Goal: Task Accomplishment & Management: Manage account settings

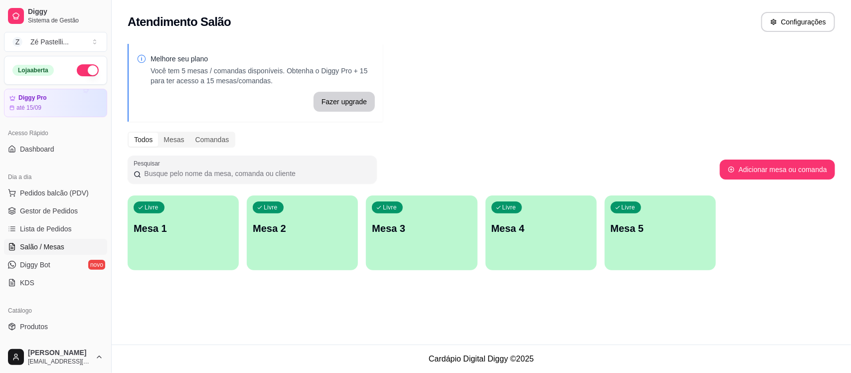
click at [190, 227] on p "Mesa 1" at bounding box center [183, 228] width 99 height 14
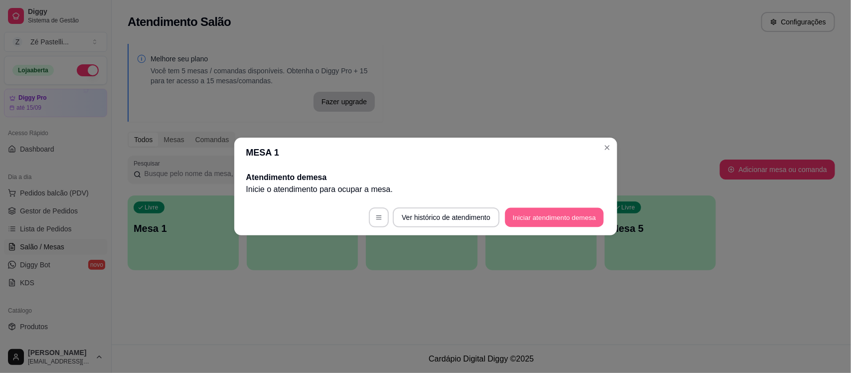
click at [554, 208] on button "Iniciar atendimento de mesa" at bounding box center [554, 217] width 99 height 19
click at [557, 220] on button "Iniciar atendimento de mesa" at bounding box center [554, 217] width 99 height 19
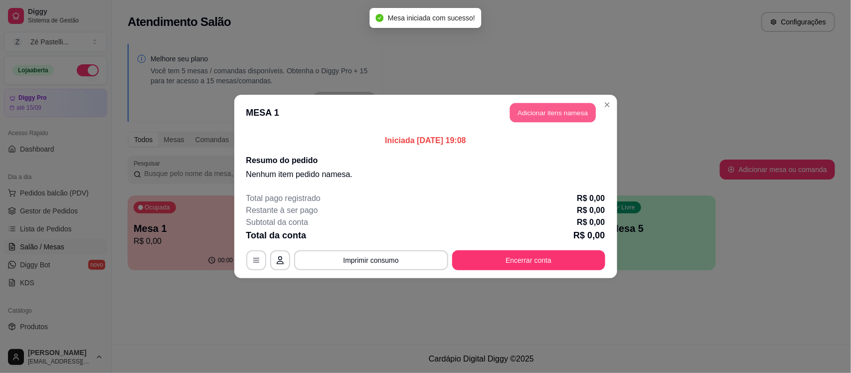
click at [567, 111] on button "Adicionar itens na mesa" at bounding box center [553, 112] width 86 height 19
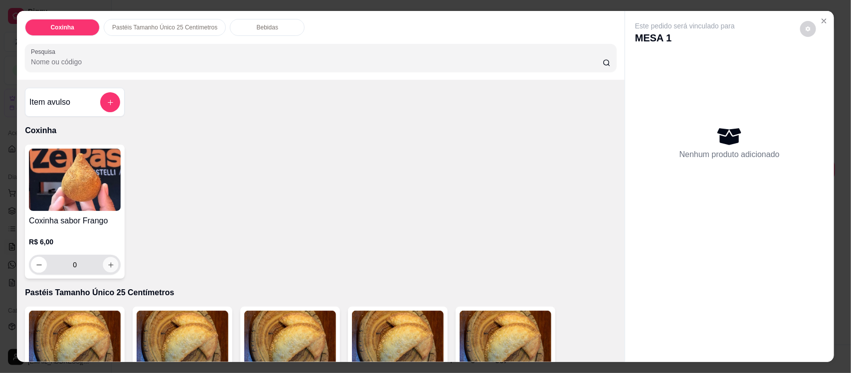
click at [108, 267] on icon "increase-product-quantity" at bounding box center [110, 264] width 5 height 5
type input "1"
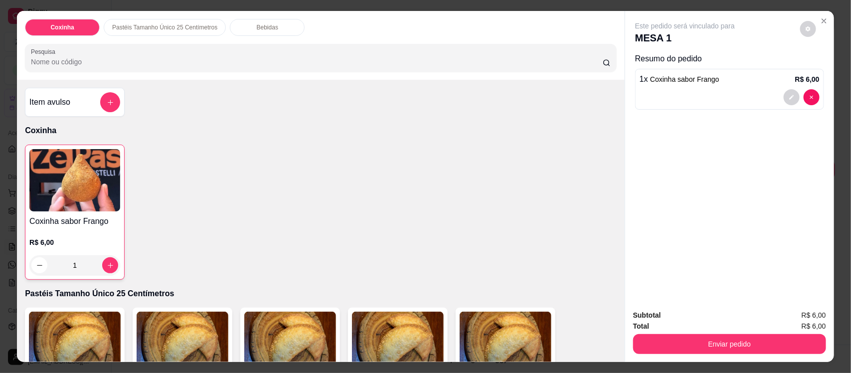
click at [90, 65] on input "Pesquisa" at bounding box center [317, 62] width 572 height 10
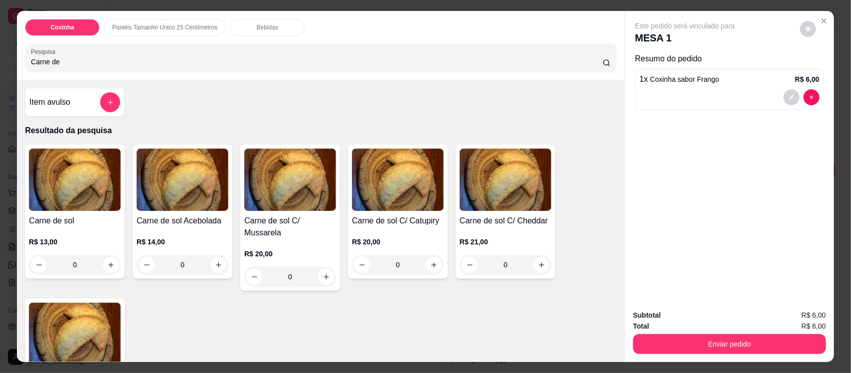
type input "Carne de"
click at [75, 189] on img at bounding box center [75, 180] width 92 height 62
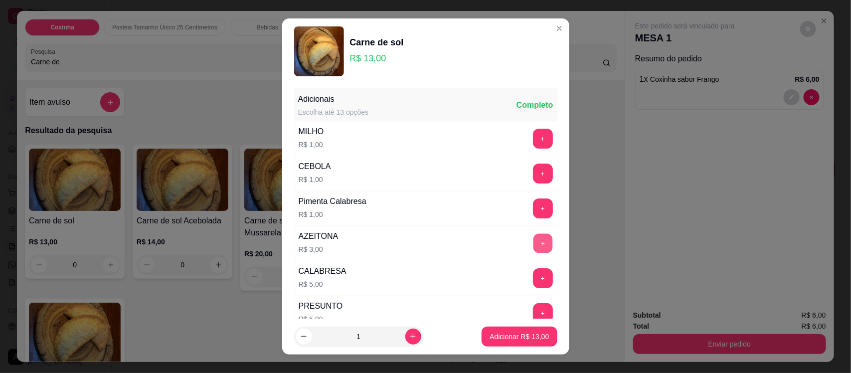
click at [533, 240] on button "+" at bounding box center [542, 243] width 19 height 19
click at [495, 335] on p "Adicionar R$ 16,00" at bounding box center [520, 336] width 58 height 9
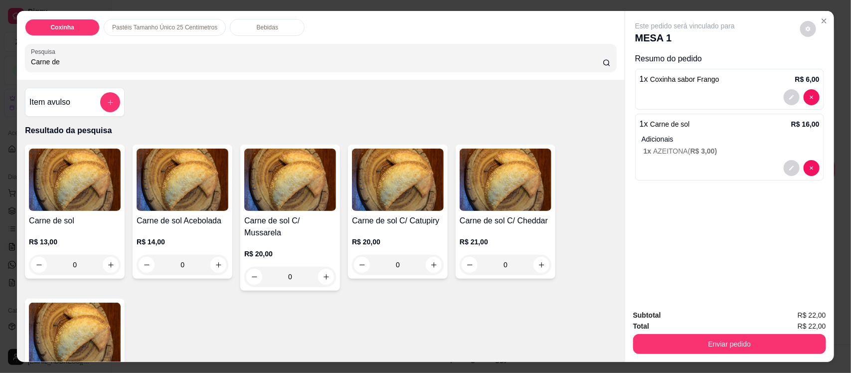
click at [262, 22] on div "Bebidas" at bounding box center [267, 27] width 75 height 17
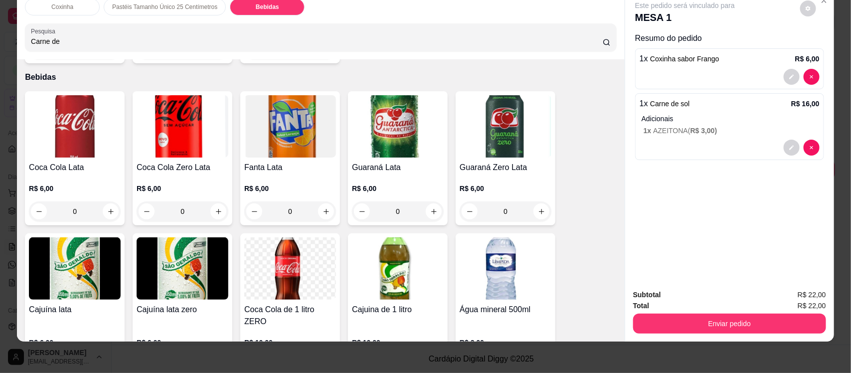
click at [394, 258] on img at bounding box center [398, 268] width 92 height 62
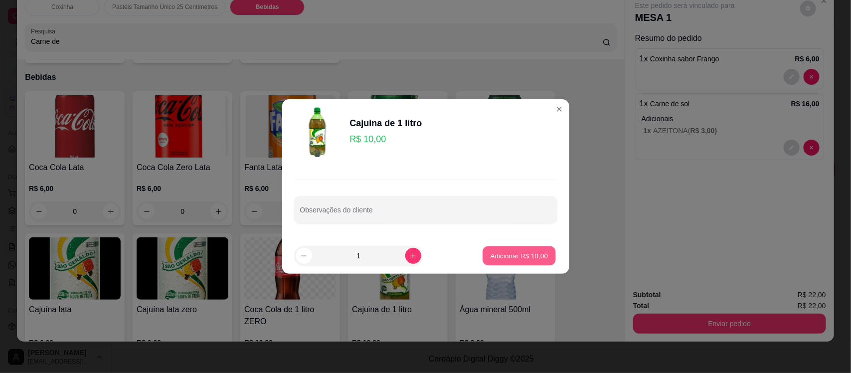
click at [527, 259] on p "Adicionar R$ 10,00" at bounding box center [520, 255] width 58 height 9
type input "1"
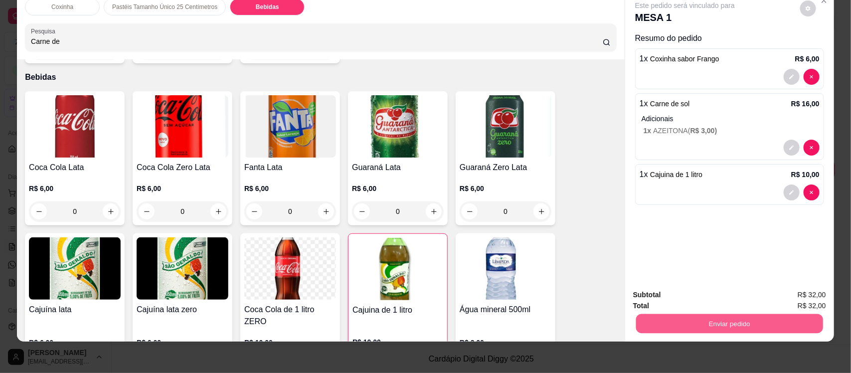
click at [693, 328] on button "Enviar pedido" at bounding box center [729, 323] width 187 height 19
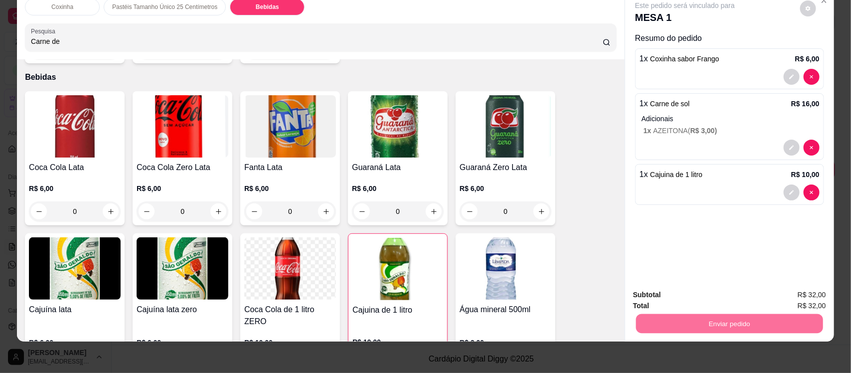
click at [695, 297] on button "Não registrar e enviar pedido" at bounding box center [696, 299] width 101 height 18
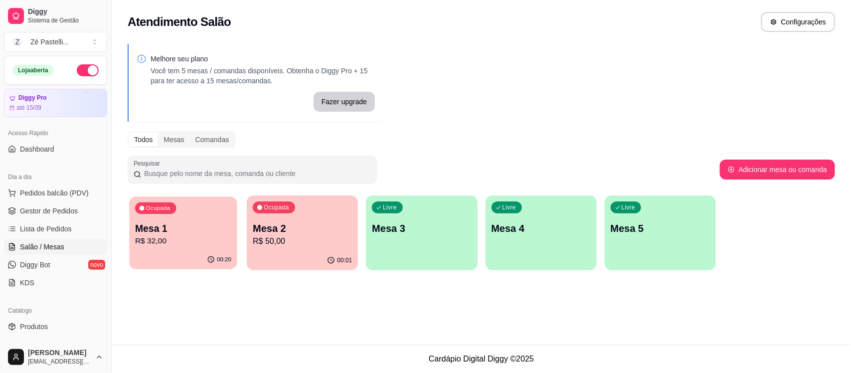
click at [179, 239] on p "R$ 32,00" at bounding box center [183, 240] width 96 height 11
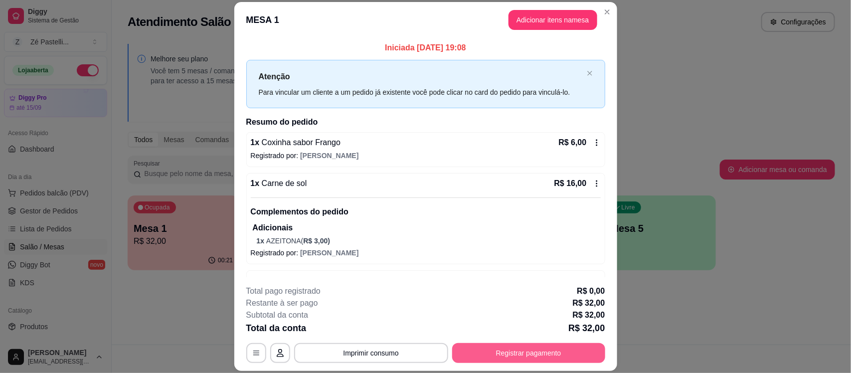
click at [513, 349] on button "Registrar pagamento" at bounding box center [528, 353] width 153 height 20
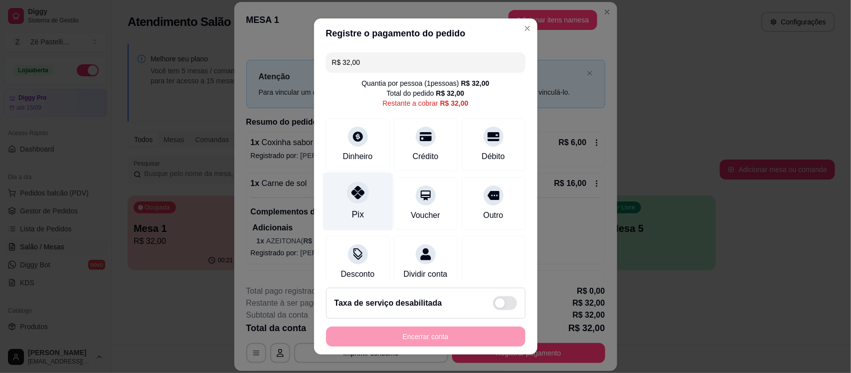
click at [351, 197] on icon at bounding box center [357, 192] width 13 height 13
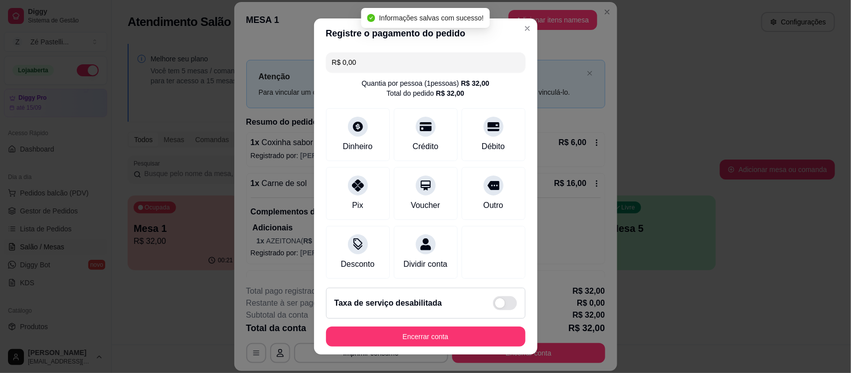
type input "R$ 0,00"
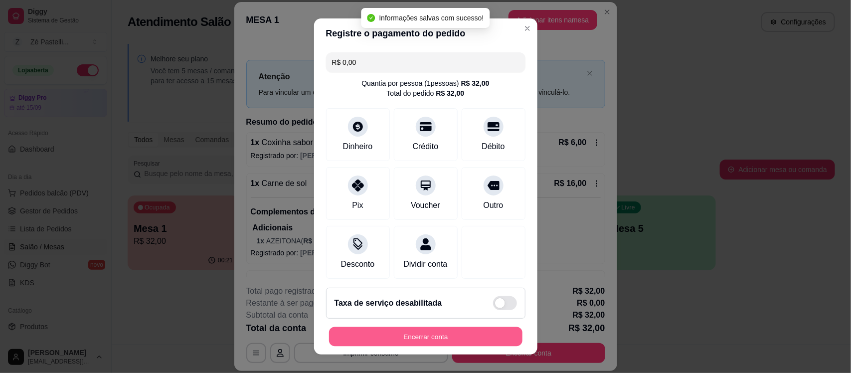
click at [430, 332] on button "Encerrar conta" at bounding box center [425, 336] width 193 height 19
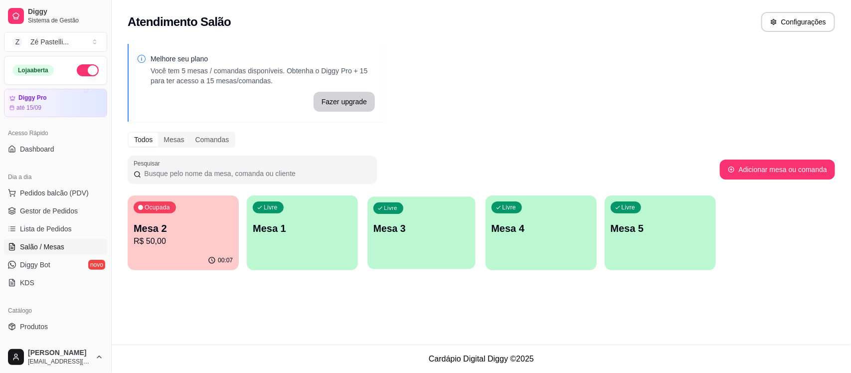
click at [434, 215] on div "Livre Mesa 3" at bounding box center [422, 226] width 108 height 61
click at [152, 233] on p "Mesa 2" at bounding box center [183, 228] width 96 height 13
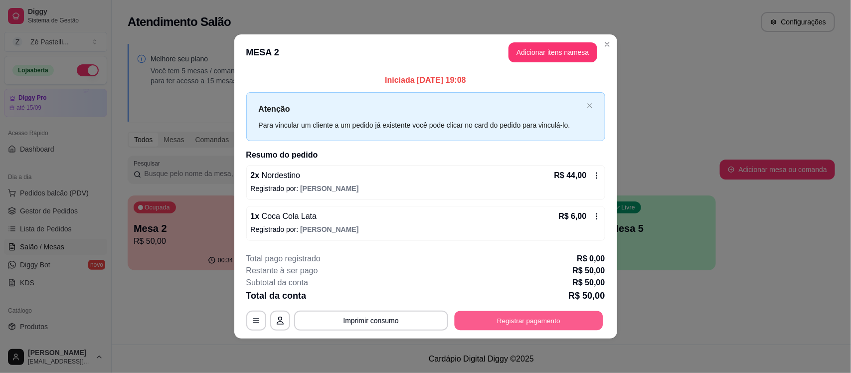
click at [532, 317] on button "Registrar pagamento" at bounding box center [528, 320] width 149 height 19
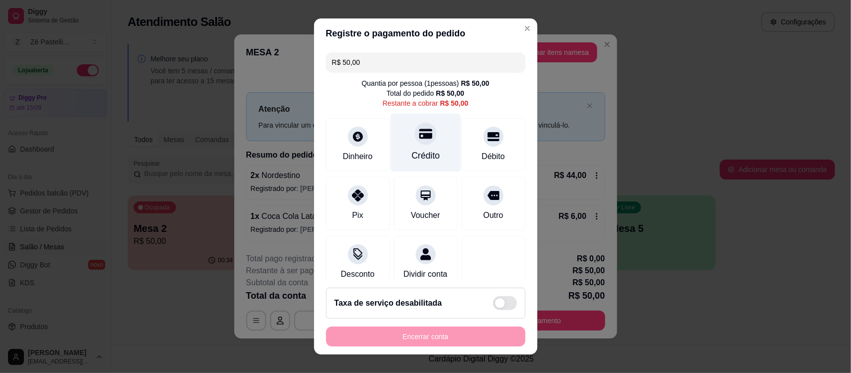
click at [413, 148] on div "Crédito" at bounding box center [425, 143] width 70 height 58
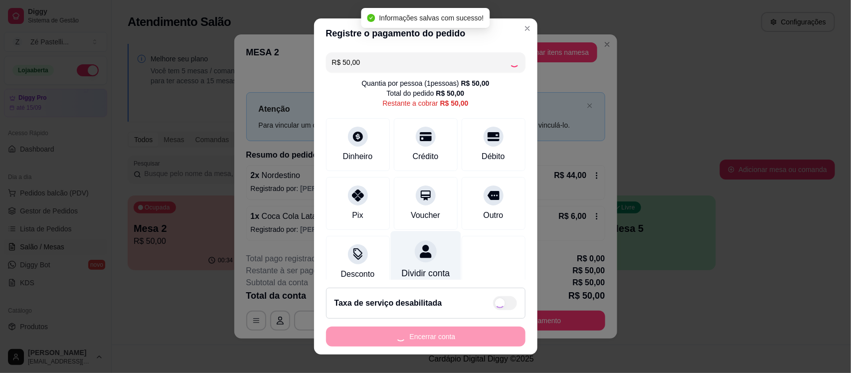
type input "R$ 0,00"
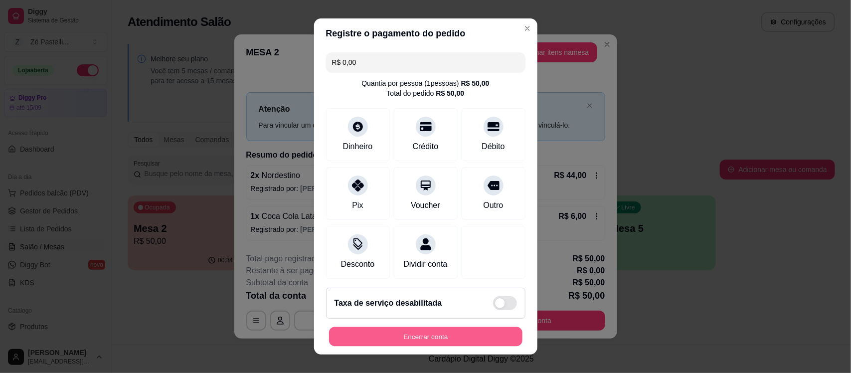
click at [427, 338] on button "Encerrar conta" at bounding box center [425, 336] width 193 height 19
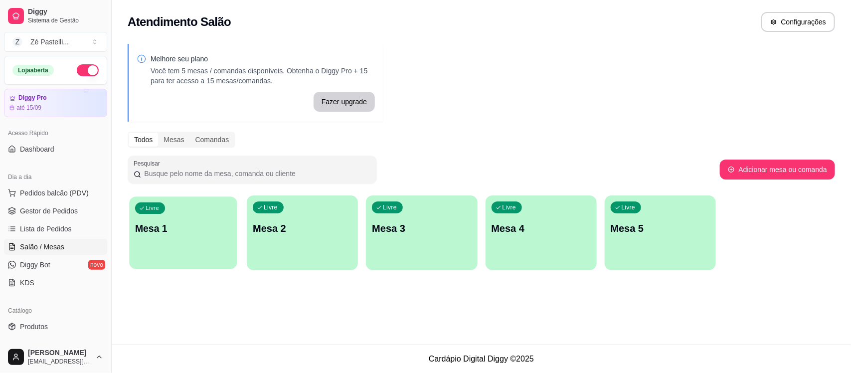
click at [192, 212] on div "Livre Mesa 1" at bounding box center [183, 226] width 108 height 61
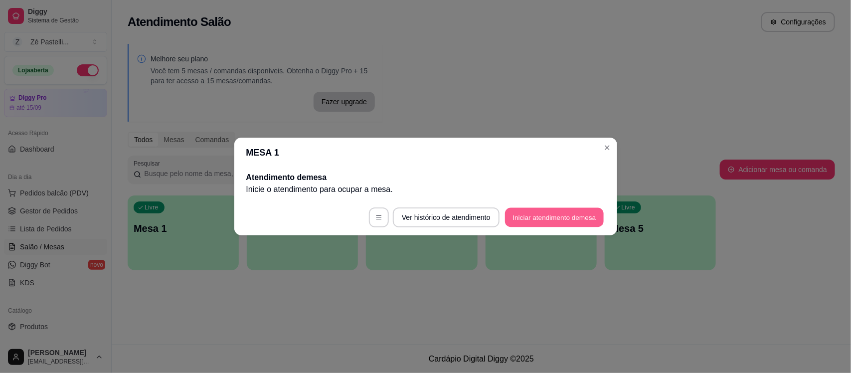
click at [547, 208] on button "Iniciar atendimento de mesa" at bounding box center [554, 217] width 99 height 19
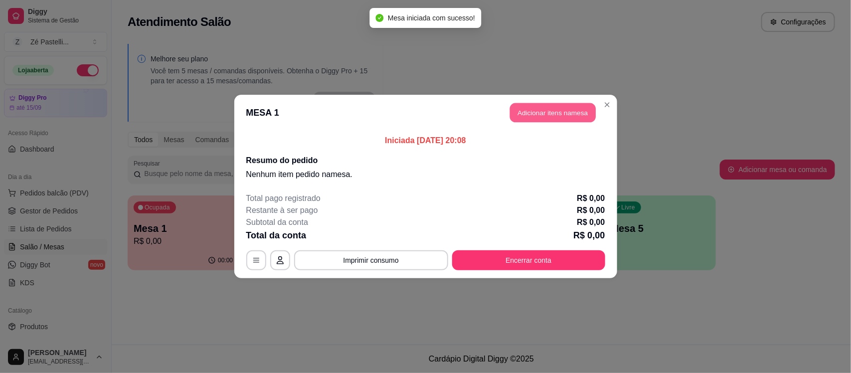
click at [560, 111] on button "Adicionar itens na mesa" at bounding box center [553, 112] width 86 height 19
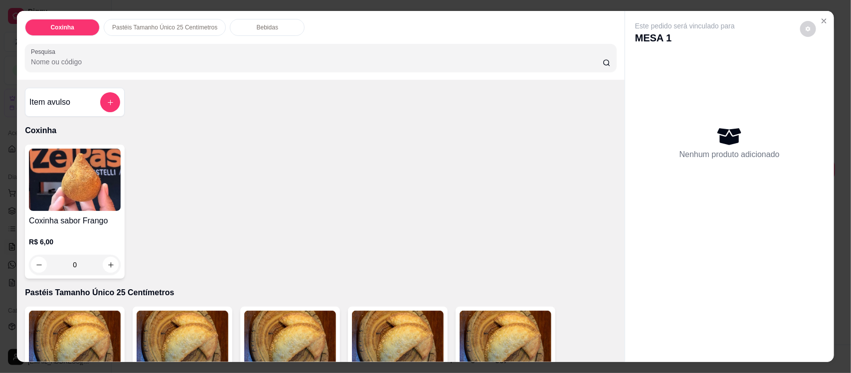
click at [233, 61] on input "Pesquisa" at bounding box center [317, 62] width 572 height 10
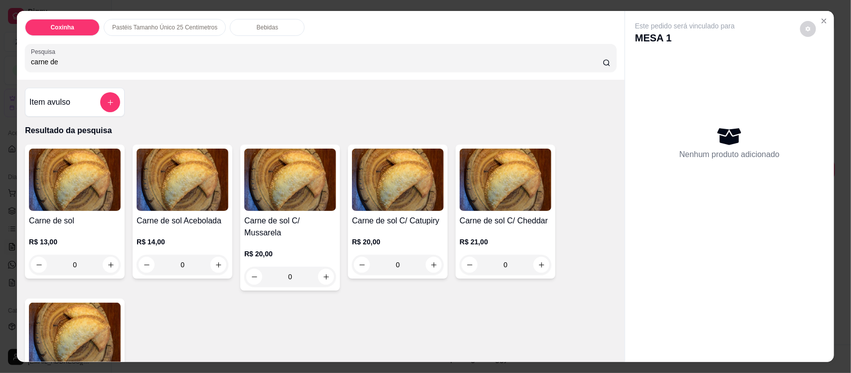
type input "carne de"
click at [298, 179] on img at bounding box center [290, 180] width 92 height 62
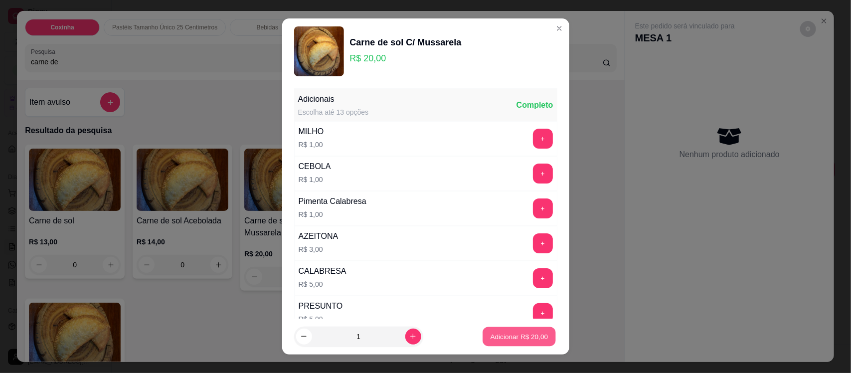
click at [499, 335] on p "Adicionar R$ 20,00" at bounding box center [520, 336] width 58 height 9
type input "1"
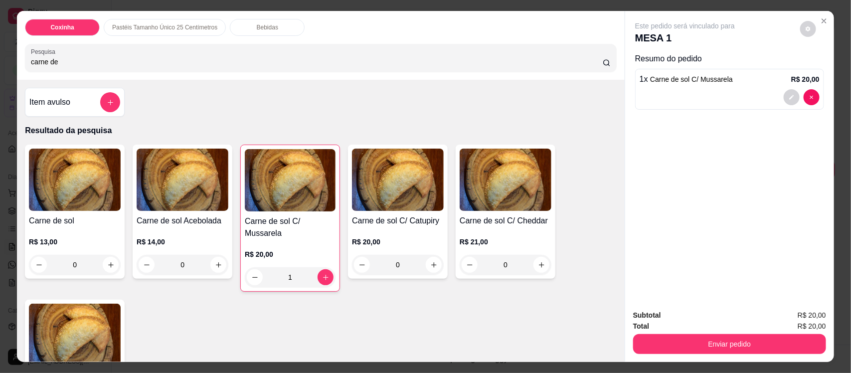
click at [237, 57] on input "carne de" at bounding box center [317, 62] width 572 height 10
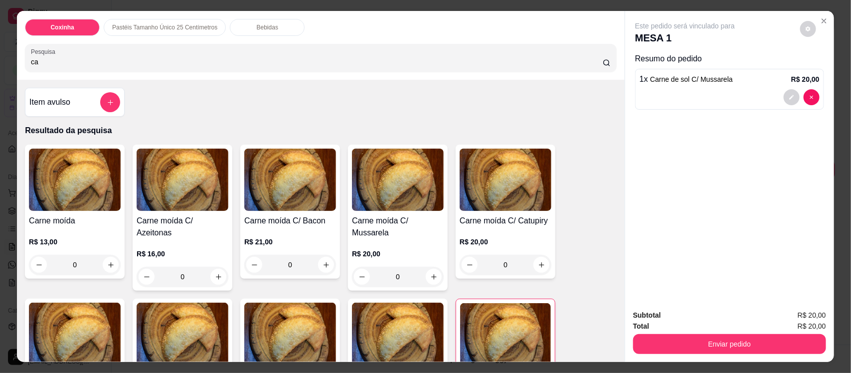
type input "c"
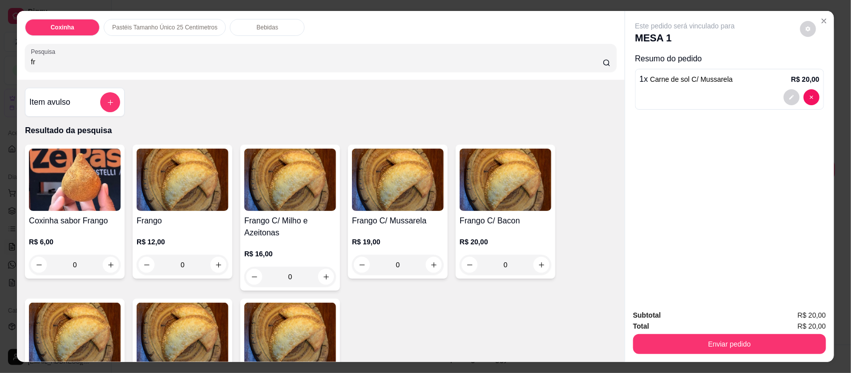
type input "fr"
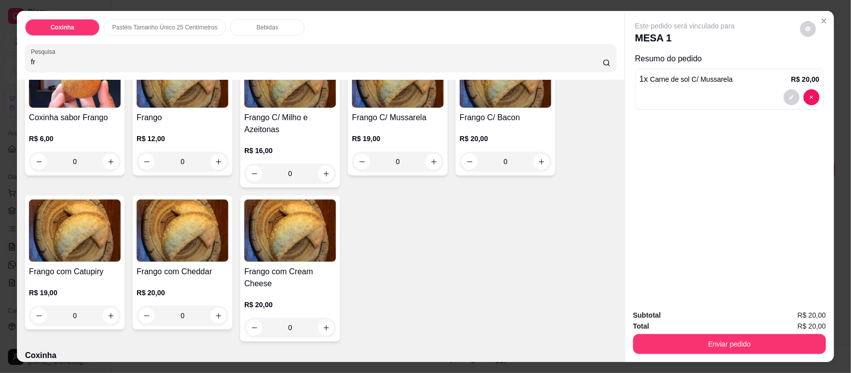
scroll to position [125, 0]
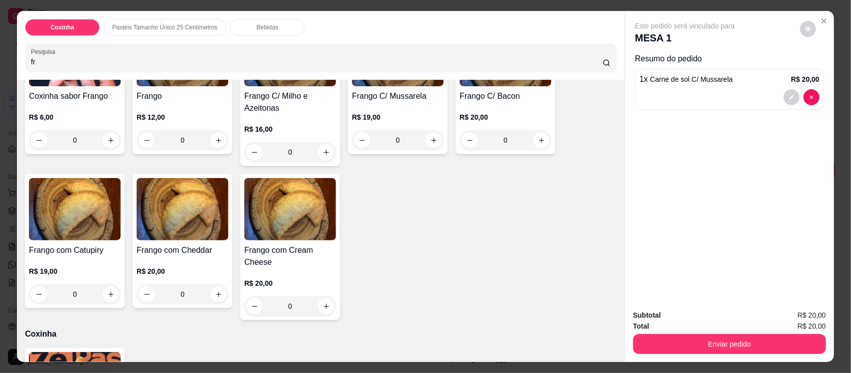
click at [170, 220] on img at bounding box center [183, 209] width 92 height 62
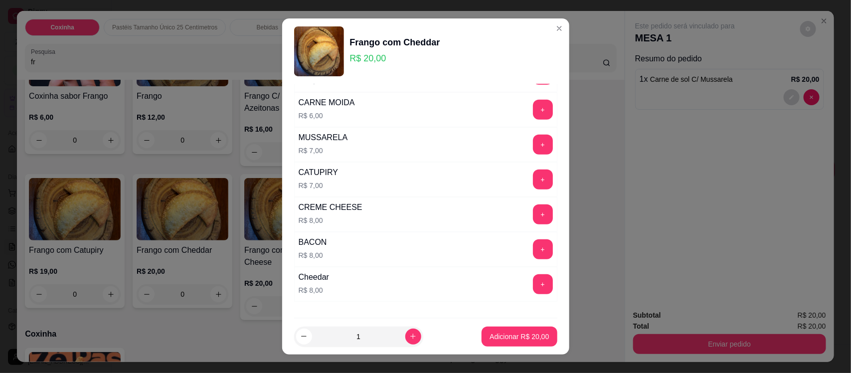
scroll to position [274, 0]
click at [533, 252] on button "+" at bounding box center [542, 248] width 19 height 19
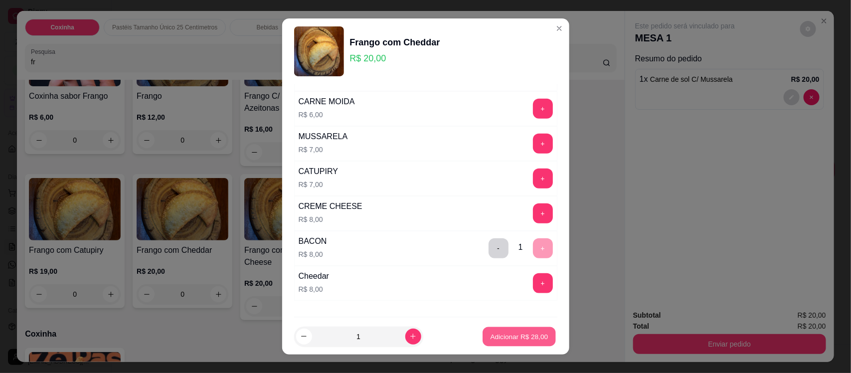
click at [523, 342] on button "Adicionar R$ 28,00" at bounding box center [519, 336] width 73 height 19
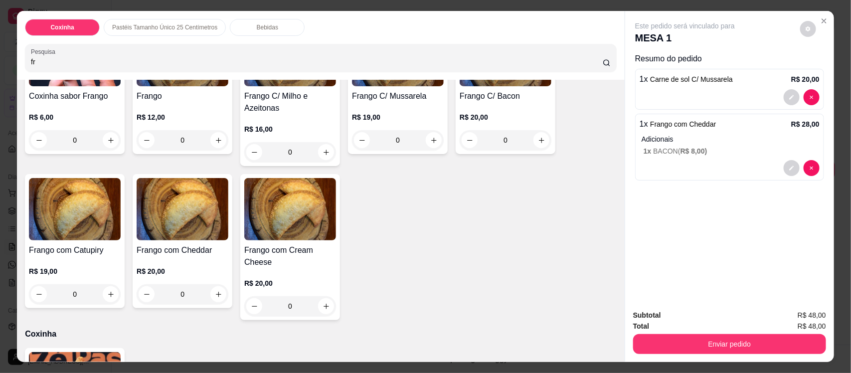
click at [243, 28] on div "Bebidas" at bounding box center [267, 27] width 75 height 17
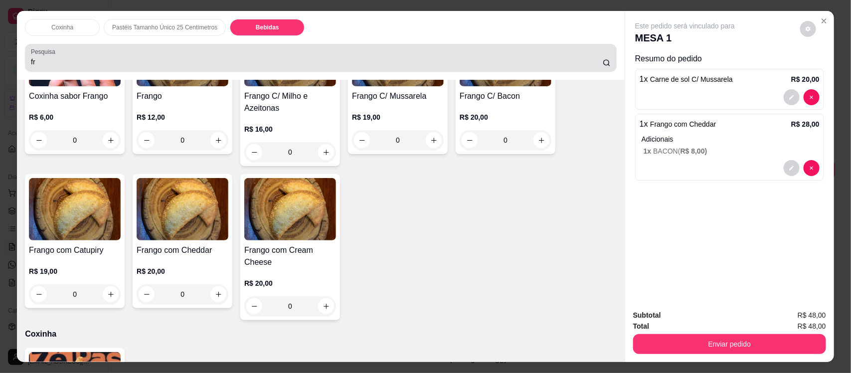
scroll to position [20, 0]
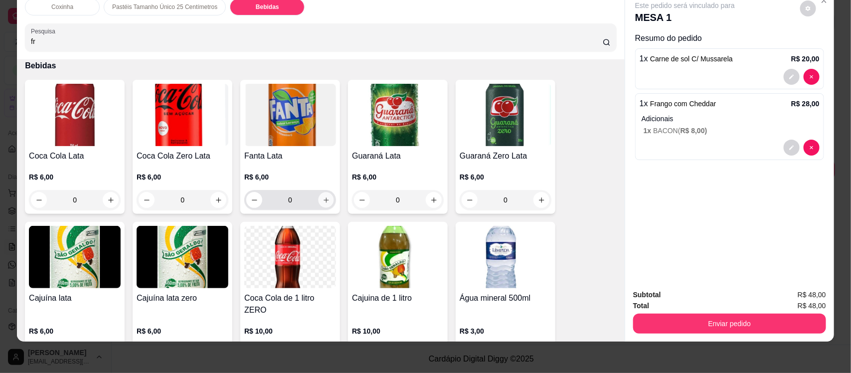
click at [323, 197] on icon "increase-product-quantity" at bounding box center [326, 199] width 7 height 7
type input "1"
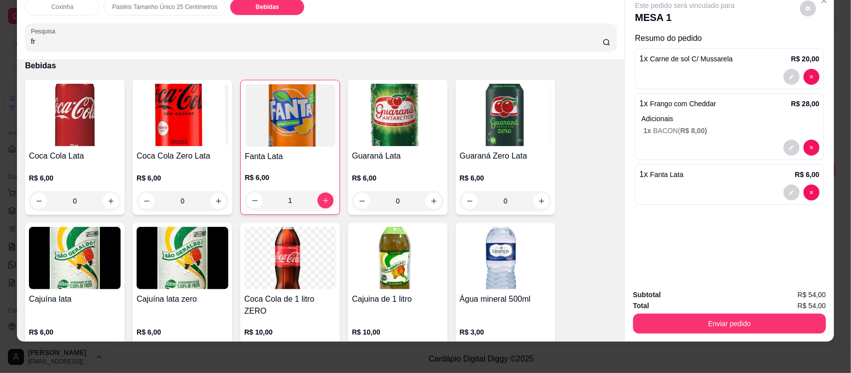
click at [522, 303] on h4 "Água mineral 500ml" at bounding box center [506, 299] width 92 height 12
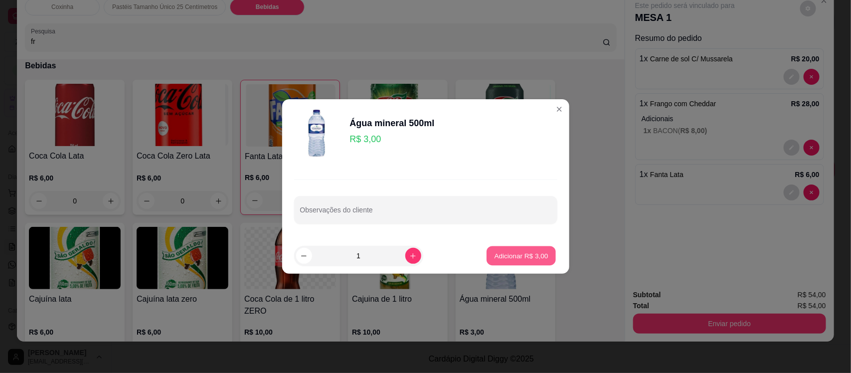
click at [499, 251] on p "Adicionar R$ 3,00" at bounding box center [522, 255] width 54 height 9
type input "1"
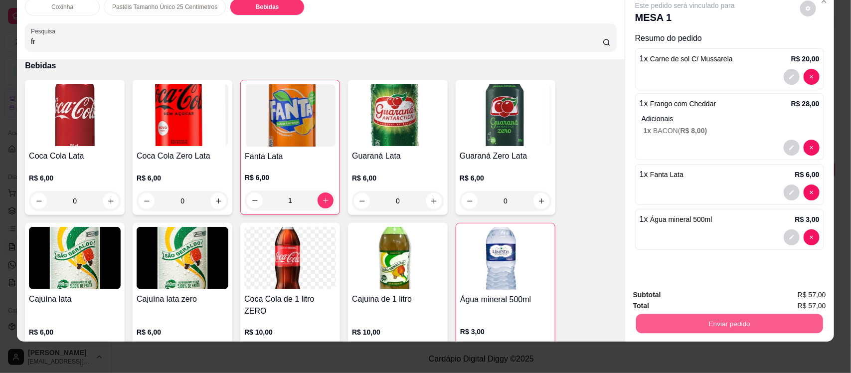
click at [743, 323] on button "Enviar pedido" at bounding box center [729, 323] width 187 height 19
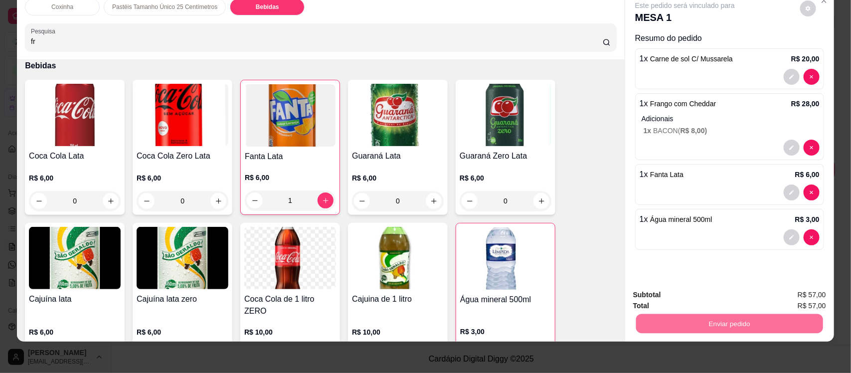
click at [724, 298] on button "Não registrar e enviar pedido" at bounding box center [696, 299] width 101 height 18
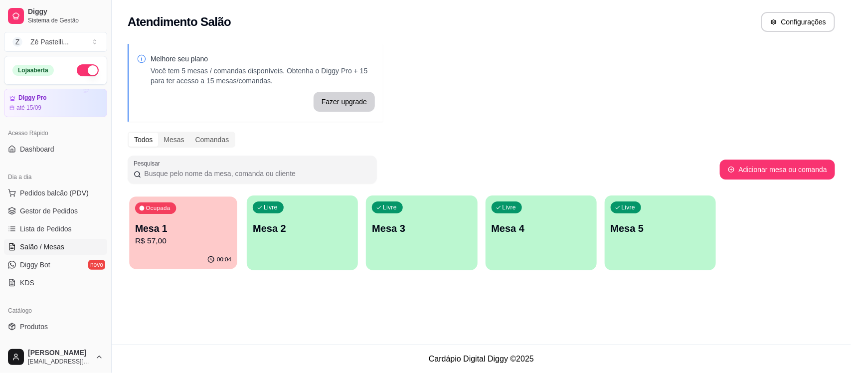
click at [207, 254] on div "00:04" at bounding box center [183, 259] width 108 height 19
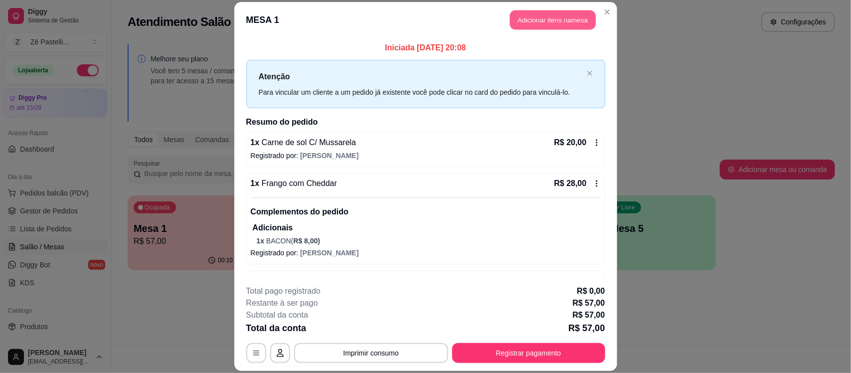
click at [549, 21] on button "Adicionar itens na mesa" at bounding box center [553, 19] width 86 height 19
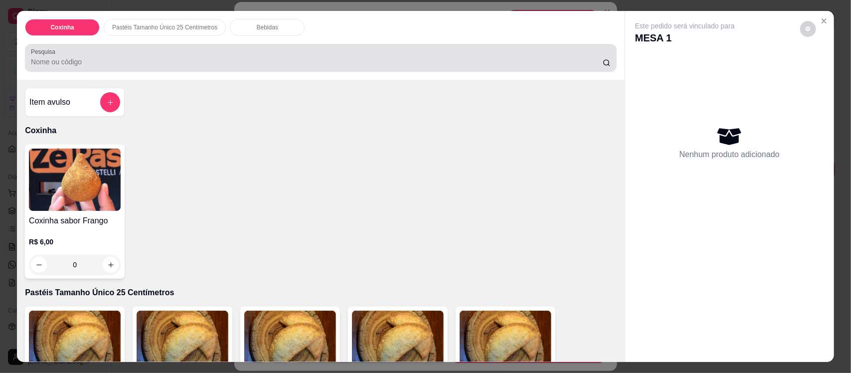
click at [190, 51] on div at bounding box center [321, 58] width 580 height 20
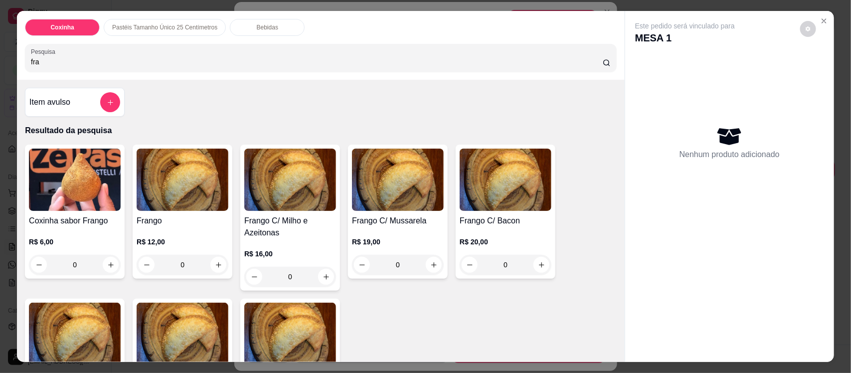
type input "fra"
click at [402, 187] on img at bounding box center [398, 180] width 92 height 62
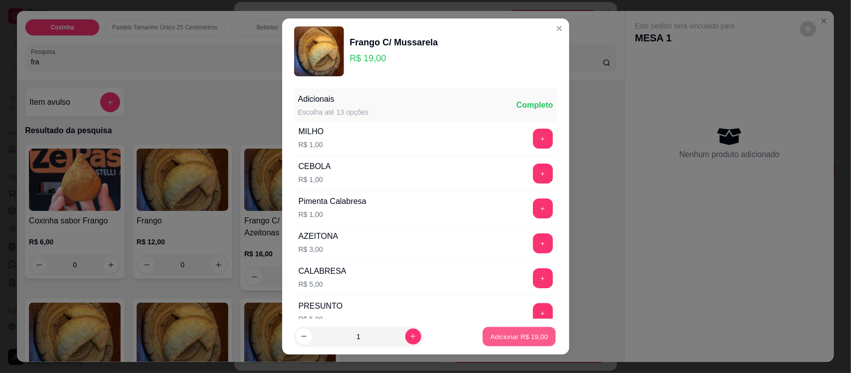
click at [524, 336] on p "Adicionar R$ 19,00" at bounding box center [520, 336] width 58 height 9
type input "1"
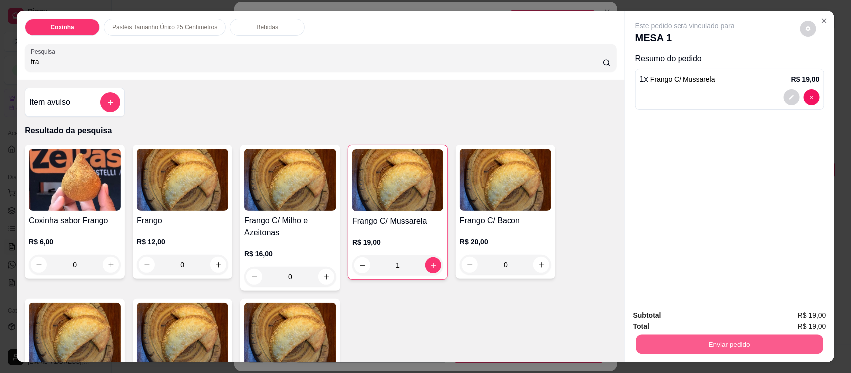
click at [736, 338] on button "Enviar pedido" at bounding box center [729, 343] width 187 height 19
click at [715, 322] on button "Não registrar e enviar pedido" at bounding box center [696, 319] width 101 height 18
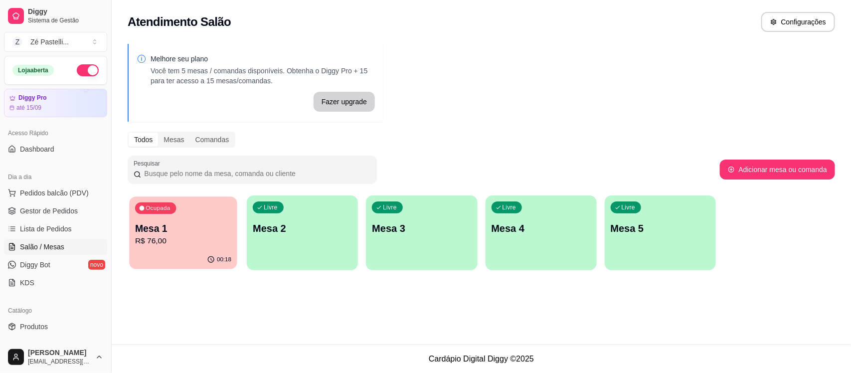
click at [195, 222] on p "Mesa 1" at bounding box center [183, 228] width 96 height 13
click at [40, 213] on span "Gestor de Pedidos" at bounding box center [49, 211] width 58 height 10
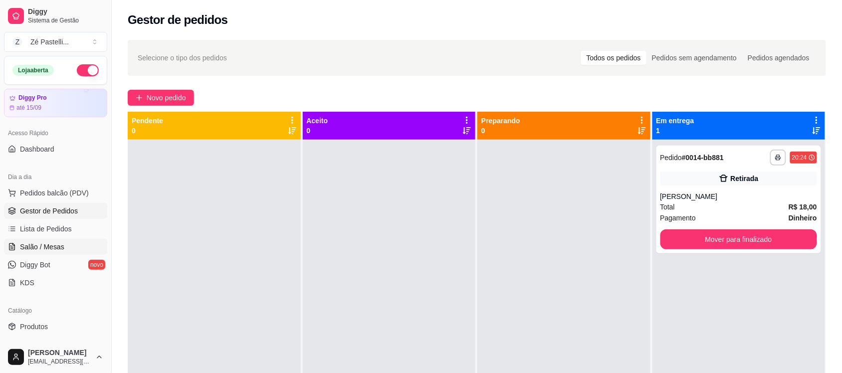
click at [50, 245] on span "Salão / Mesas" at bounding box center [42, 247] width 44 height 10
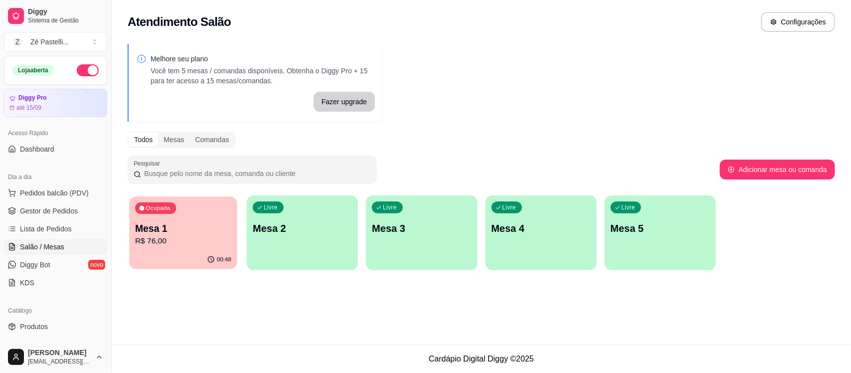
click at [194, 230] on p "Mesa 1" at bounding box center [183, 228] width 96 height 13
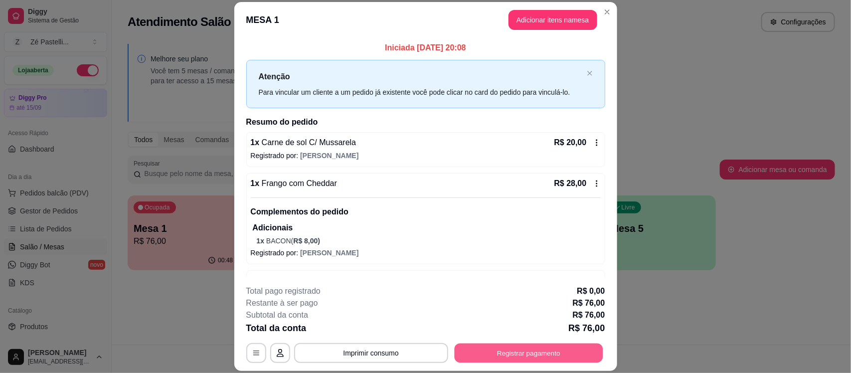
click at [506, 348] on button "Registrar pagamento" at bounding box center [528, 353] width 149 height 19
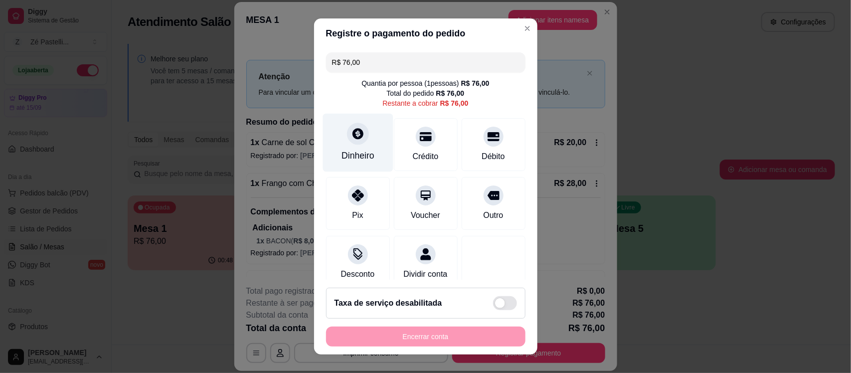
click at [351, 142] on div at bounding box center [358, 134] width 22 height 22
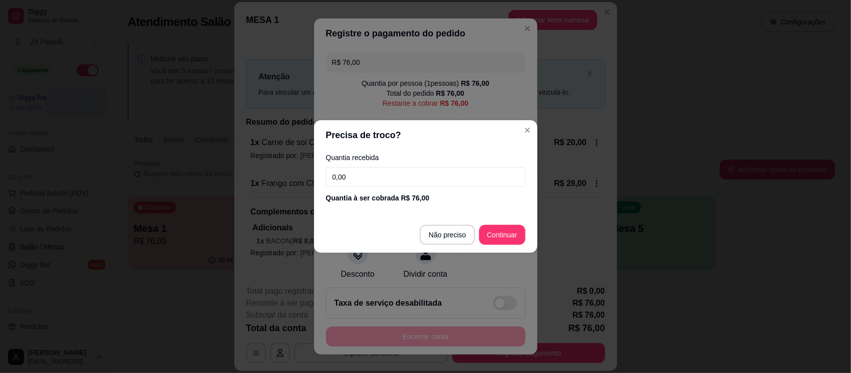
click at [367, 180] on input "0,00" at bounding box center [425, 177] width 199 height 20
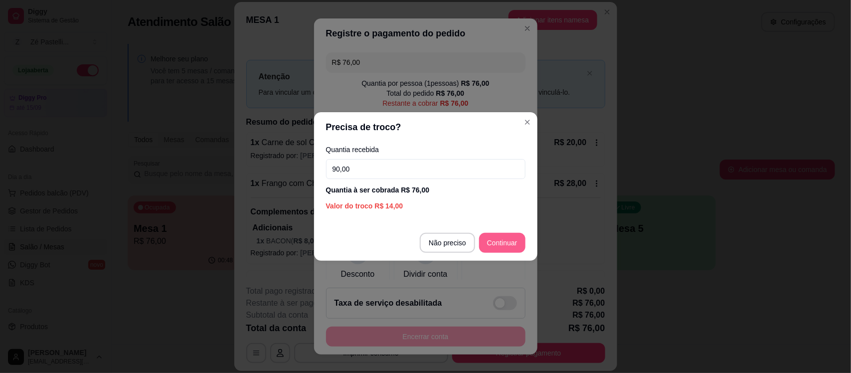
type input "90,00"
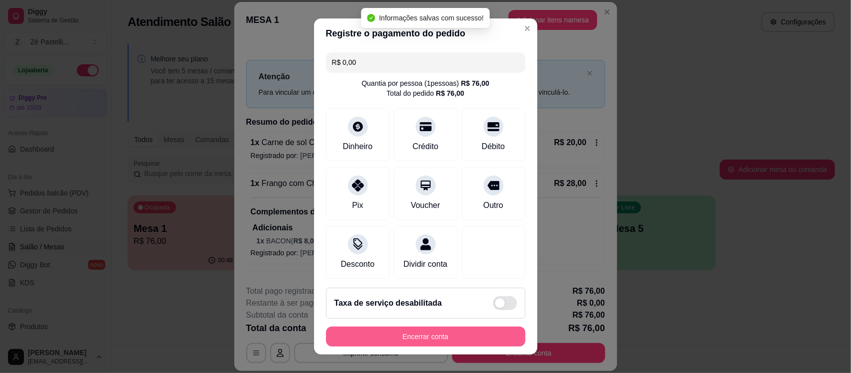
type input "R$ 0,00"
click at [446, 338] on button "Encerrar conta" at bounding box center [425, 336] width 193 height 19
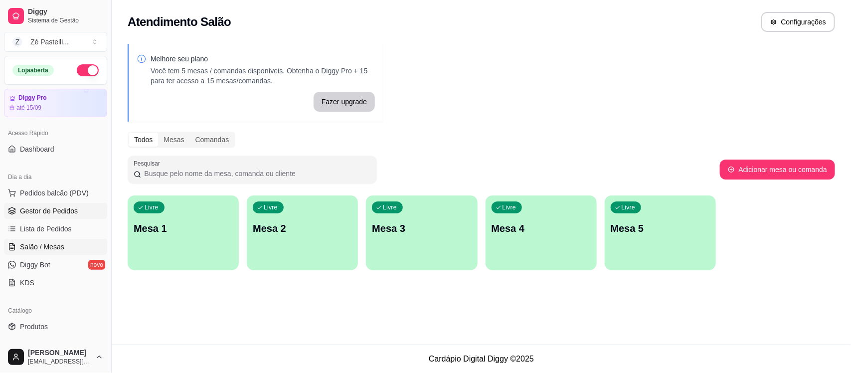
click at [58, 215] on span "Gestor de Pedidos" at bounding box center [49, 211] width 58 height 10
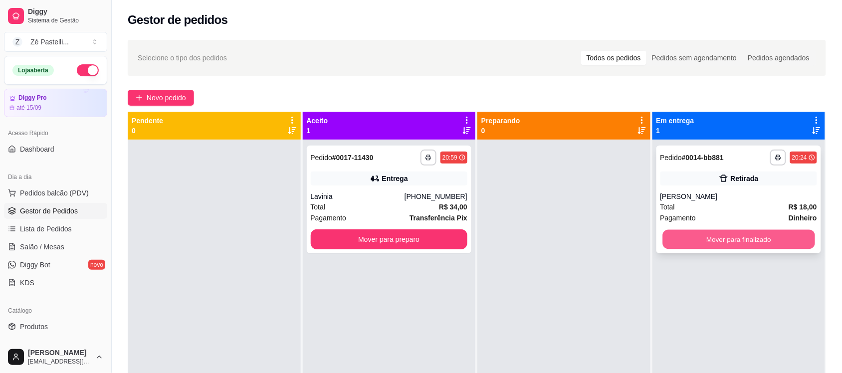
click at [702, 239] on button "Mover para finalizado" at bounding box center [738, 239] width 152 height 19
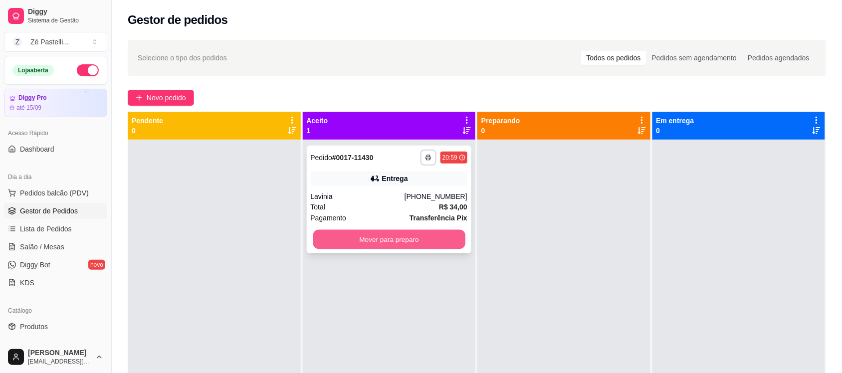
click at [402, 239] on button "Mover para preparo" at bounding box center [389, 239] width 152 height 19
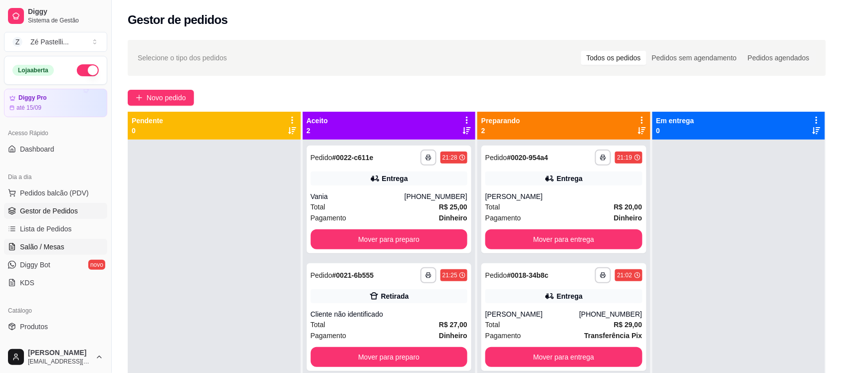
click at [35, 245] on span "Salão / Mesas" at bounding box center [42, 247] width 44 height 10
